Goal: Information Seeking & Learning: Stay updated

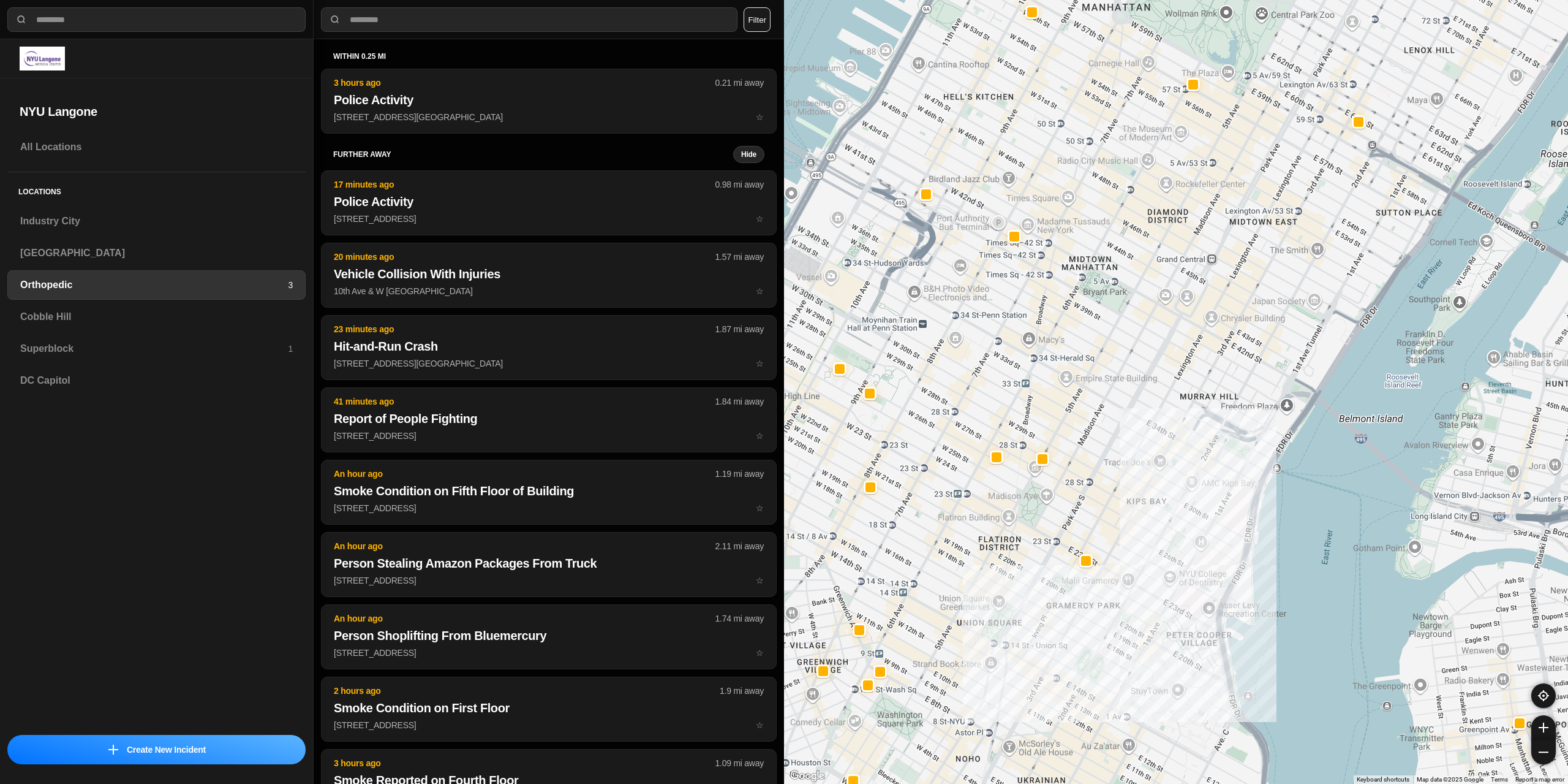
select select "*"
click at [52, 250] on h3 "[GEOGRAPHIC_DATA]" at bounding box center [157, 253] width 272 height 15
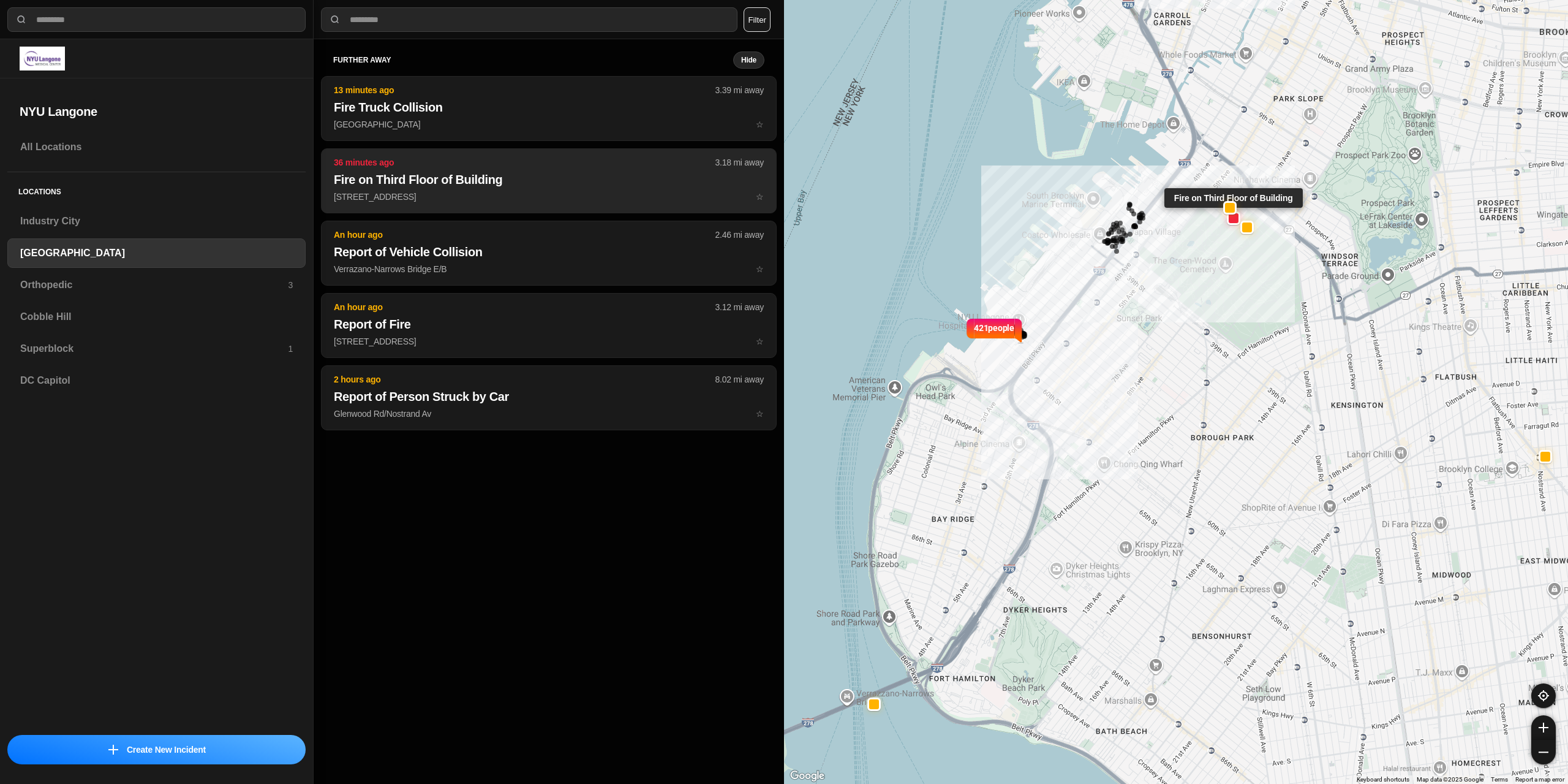
click at [426, 189] on button "36 minutes ago 3.18 mi away Fire on Third Floor of Building [STREET_ADDRESS][GE…" at bounding box center [549, 181] width 456 height 65
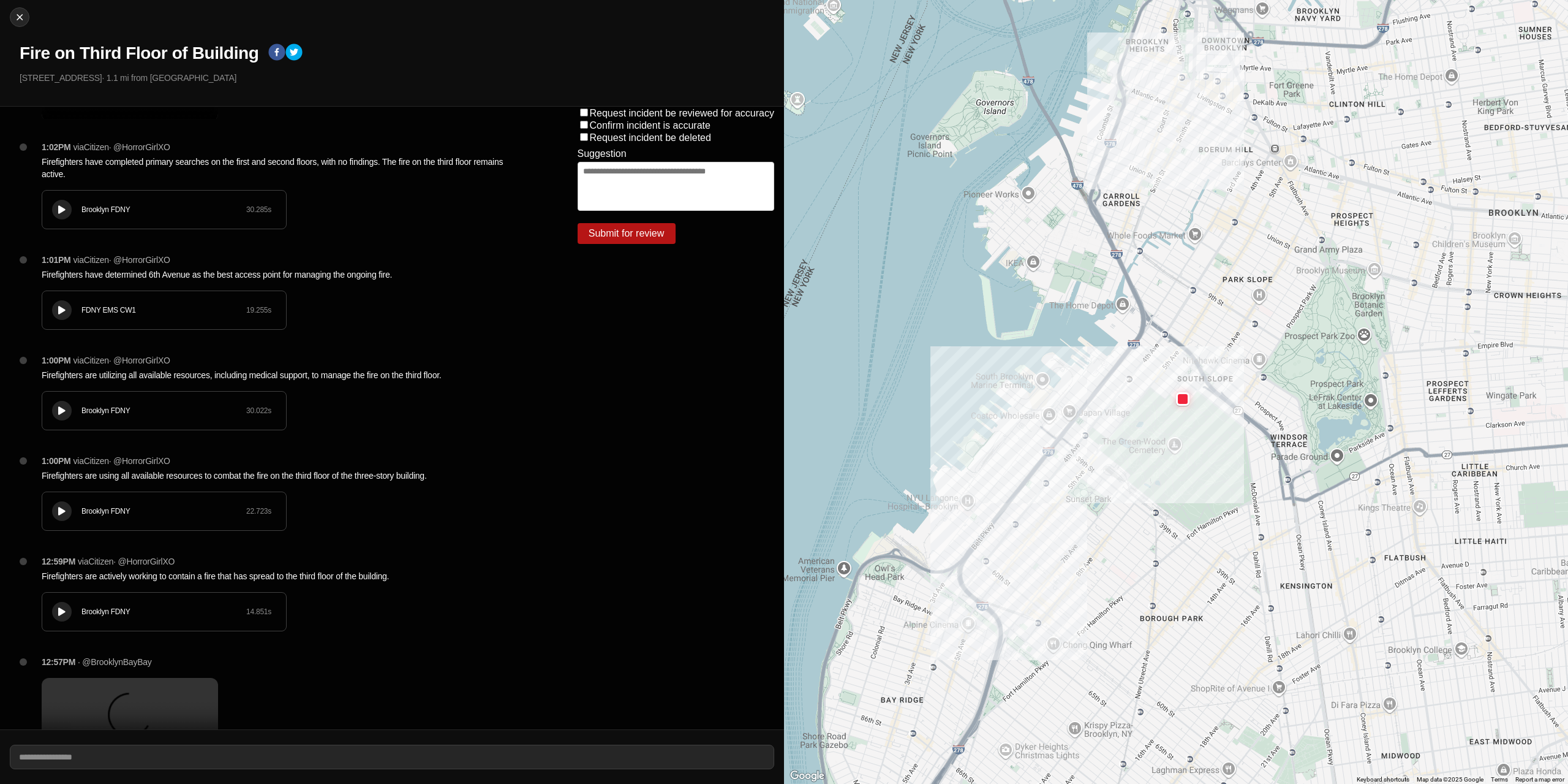
scroll to position [797, 0]
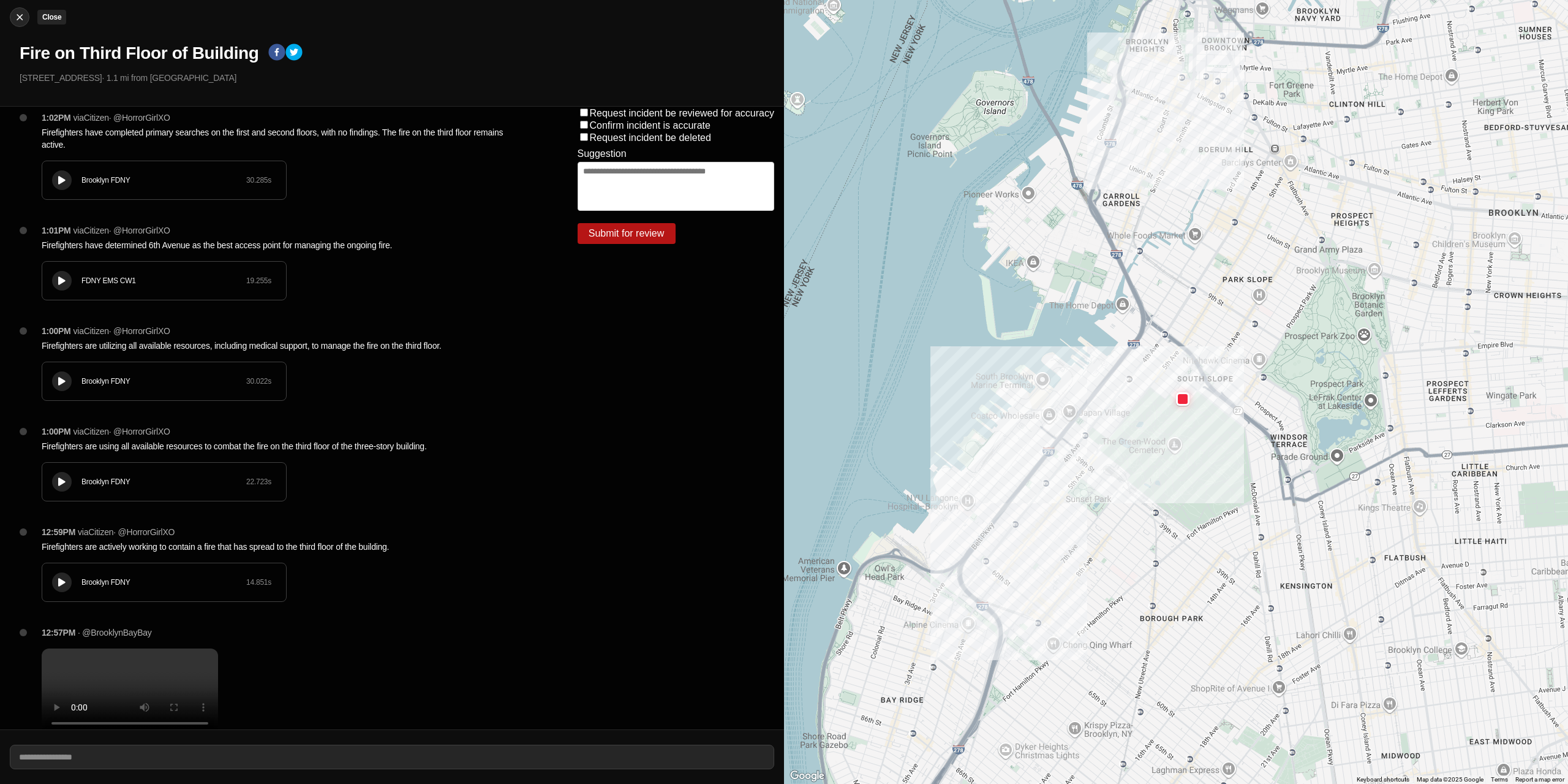
click at [21, 15] on img at bounding box center [20, 17] width 12 height 12
select select "*"
